Goal: Navigation & Orientation: Find specific page/section

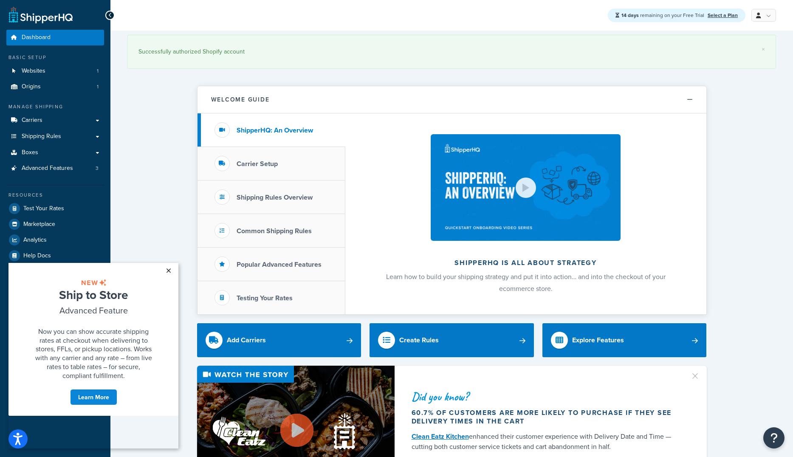
click at [170, 269] on link "×" at bounding box center [168, 270] width 15 height 15
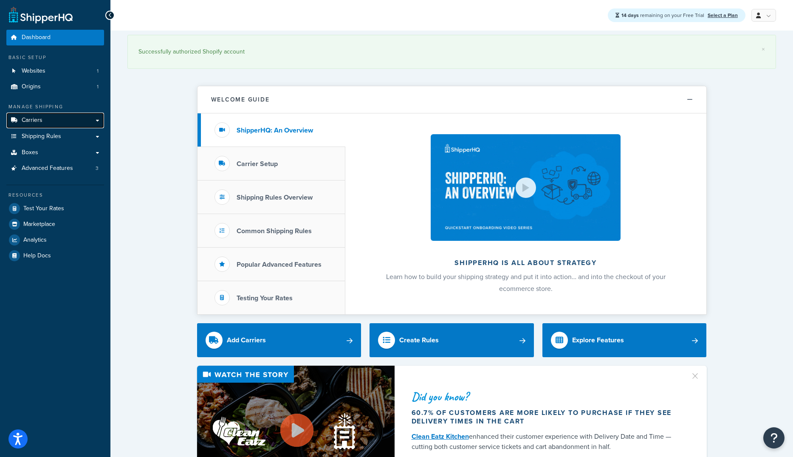
click at [95, 119] on link "Carriers" at bounding box center [55, 121] width 98 height 16
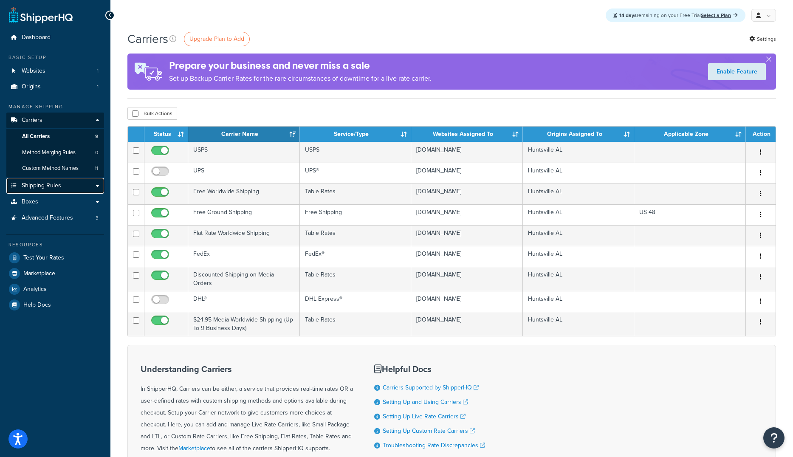
click at [100, 186] on link "Shipping Rules" at bounding box center [55, 186] width 98 height 16
click at [97, 187] on link "Shipping Rules" at bounding box center [55, 186] width 98 height 16
